Goal: Navigation & Orientation: Find specific page/section

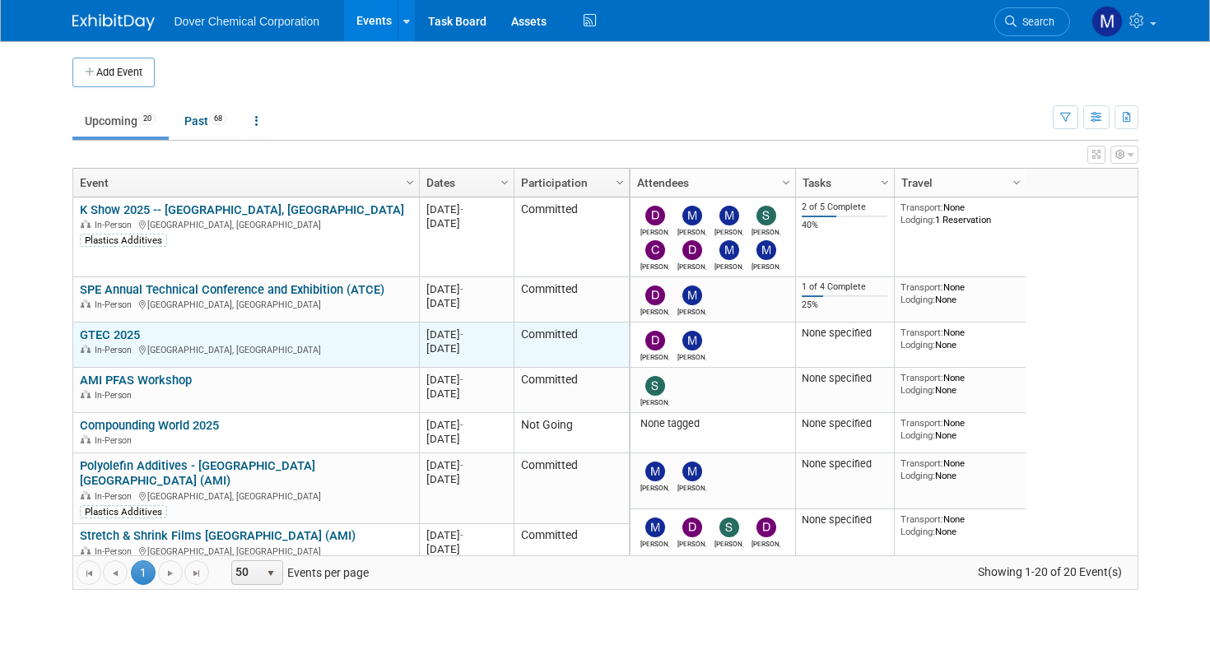
click at [114, 336] on link "GTEC 2025" at bounding box center [110, 335] width 60 height 15
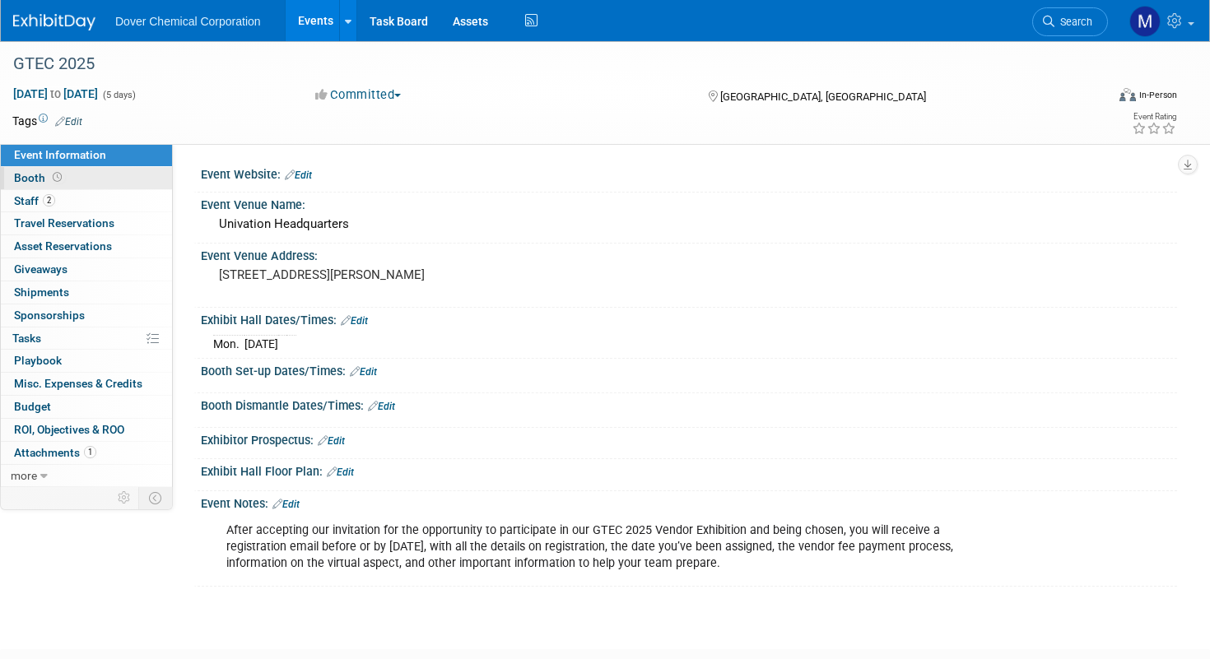
click at [49, 179] on span at bounding box center [57, 177] width 16 height 12
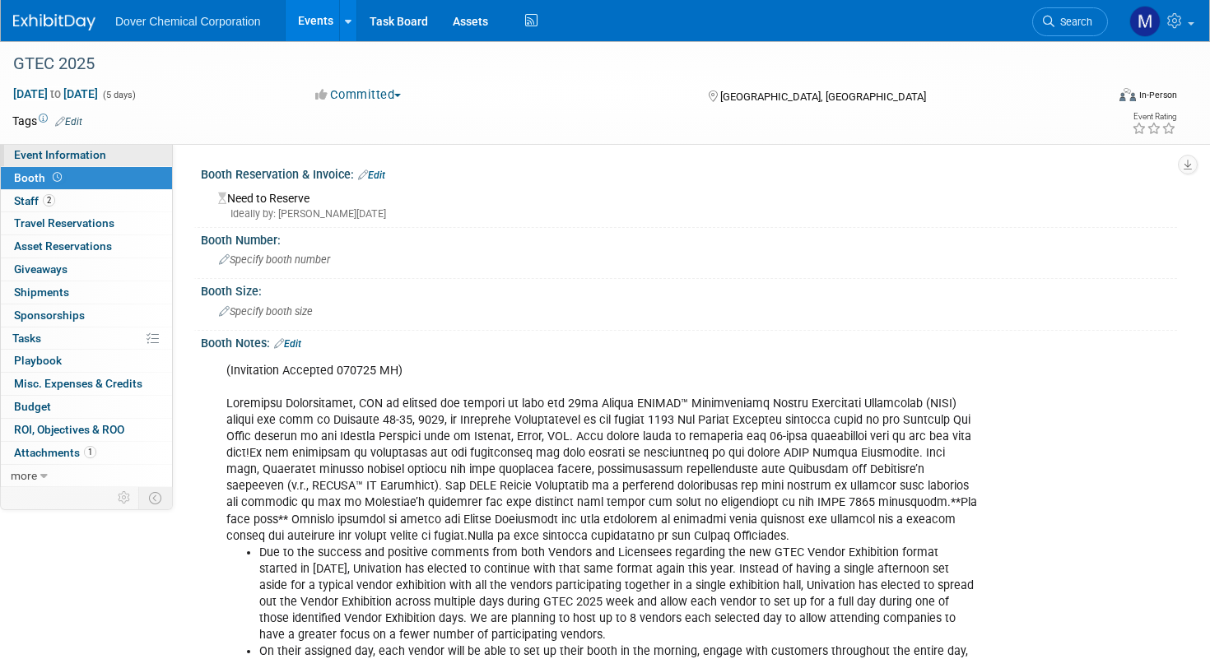
click at [42, 152] on span "Event Information" at bounding box center [60, 154] width 92 height 13
